Goal: Information Seeking & Learning: Learn about a topic

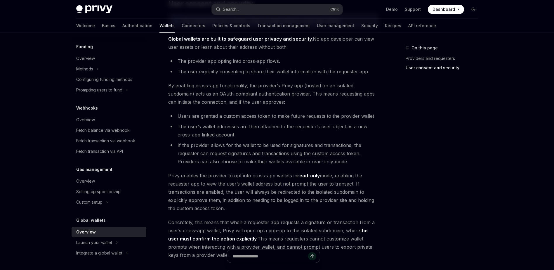
scroll to position [438, 0]
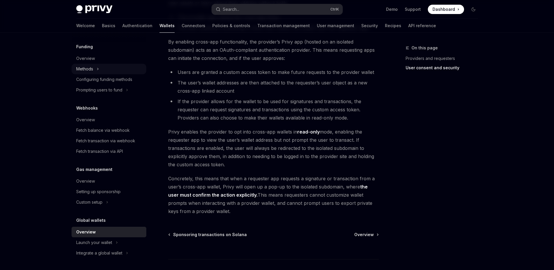
click at [98, 67] on icon "Toggle Methods section" at bounding box center [98, 68] width 2 height 7
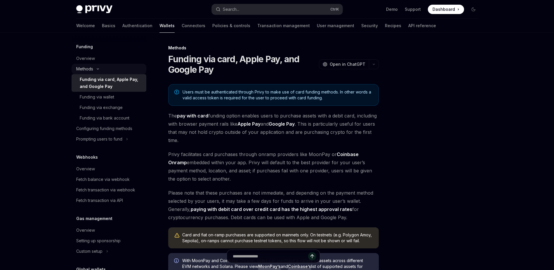
click at [98, 67] on button "Methods" at bounding box center [109, 69] width 75 height 11
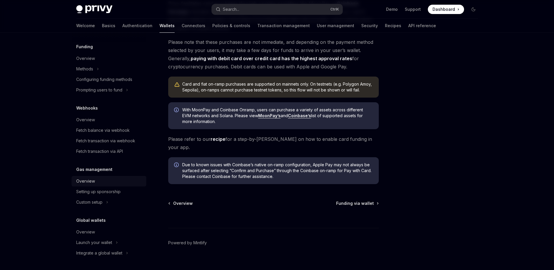
scroll to position [151, 0]
click at [114, 244] on button "Launch your wallet" at bounding box center [109, 242] width 75 height 11
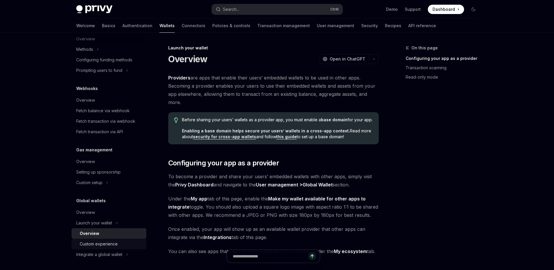
scroll to position [253, 0]
click at [121, 241] on div "Custom experience" at bounding box center [111, 242] width 63 height 7
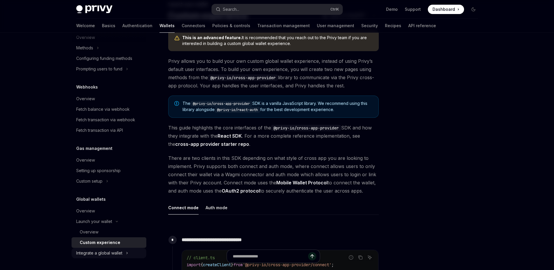
scroll to position [58, 0]
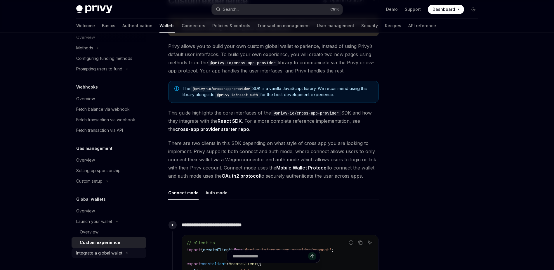
click at [119, 253] on div "Integrate a global wallet" at bounding box center [99, 252] width 46 height 7
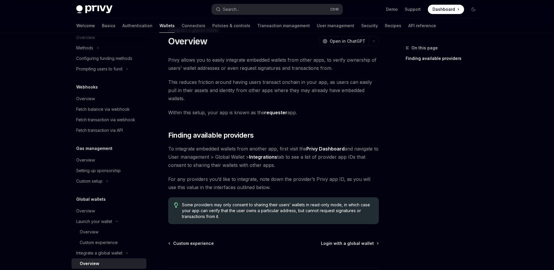
scroll to position [58, 0]
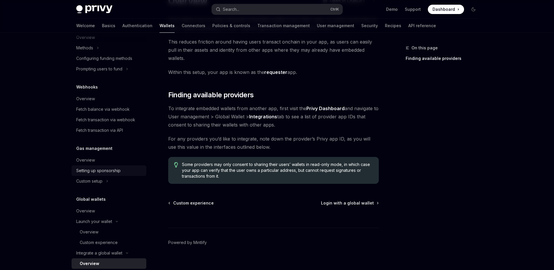
click at [114, 172] on div "Setting up sponsorship" at bounding box center [98, 170] width 44 height 7
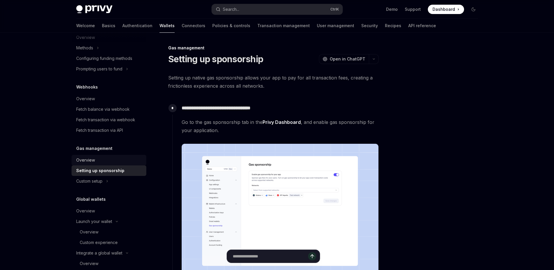
click at [114, 156] on link "Overview" at bounding box center [109, 160] width 75 height 11
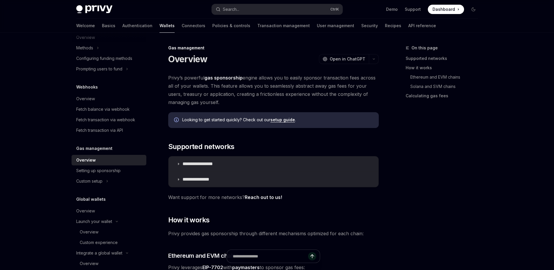
type textarea "*"
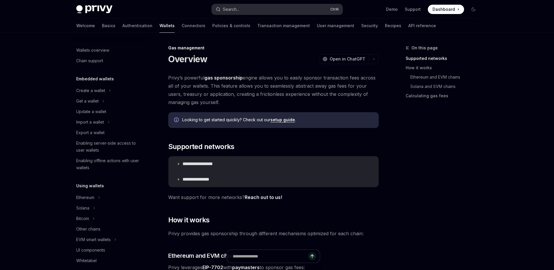
click at [260, 6] on button "Search... Ctrl K" at bounding box center [277, 9] width 131 height 11
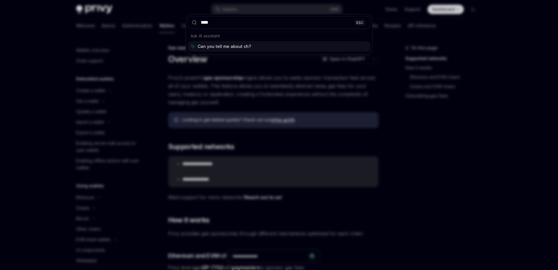
type input "*****"
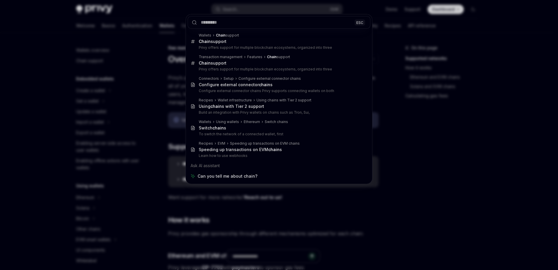
type textarea "*"
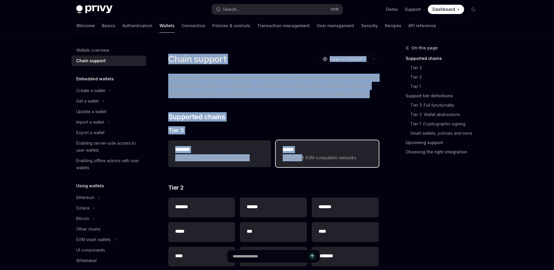
drag, startPoint x: 168, startPoint y: 56, endPoint x: 303, endPoint y: 156, distance: 167.8
drag, startPoint x: 303, startPoint y: 156, endPoint x: 277, endPoint y: 86, distance: 74.0
click at [277, 86] on span "Privy offers support for multiple blockchain ecosystems, organized into three d…" at bounding box center [273, 86] width 211 height 25
